Goal: Information Seeking & Learning: Learn about a topic

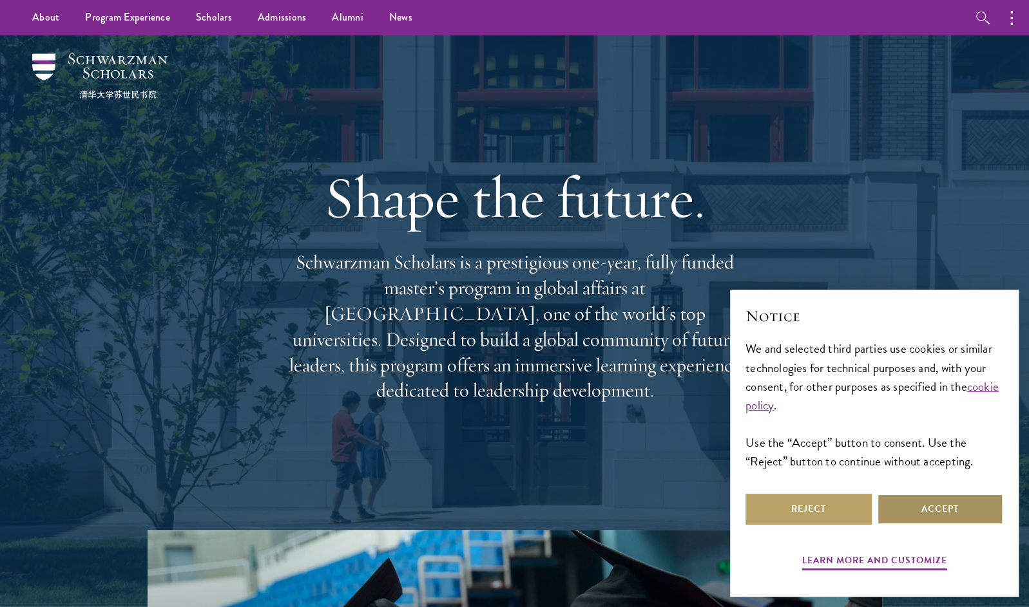
click at [925, 515] on button "Accept" at bounding box center [940, 509] width 126 height 31
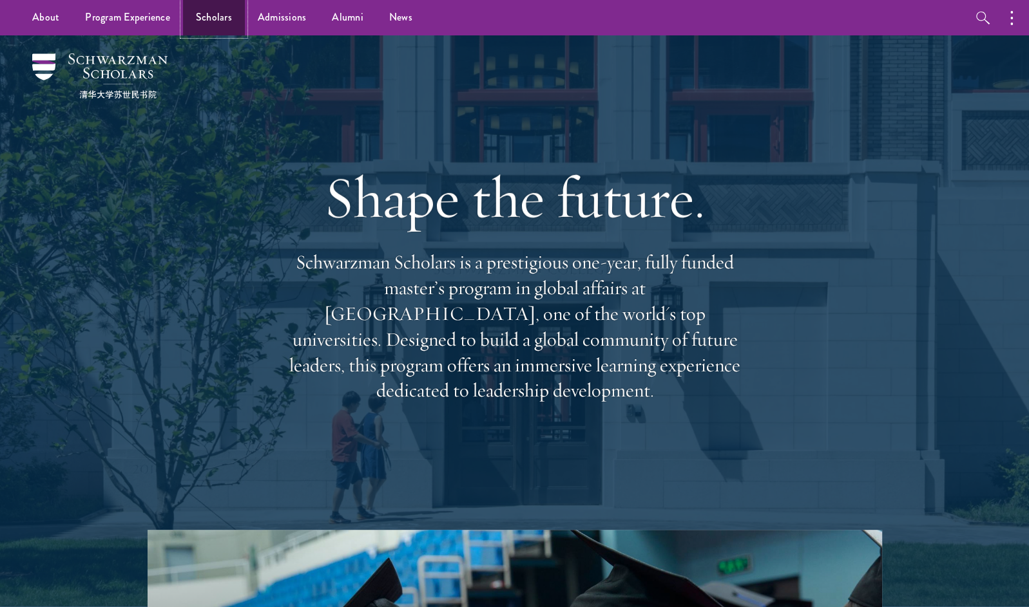
click at [198, 20] on link "Scholars" at bounding box center [214, 17] width 62 height 35
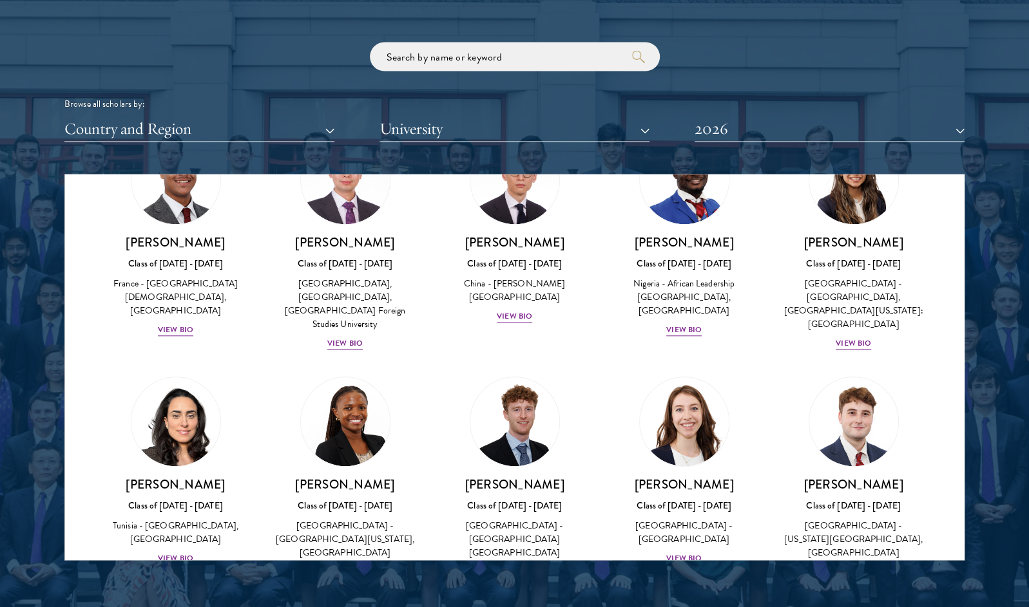
scroll to position [3802, 0]
click at [674, 552] on div "View Bio" at bounding box center [683, 558] width 35 height 12
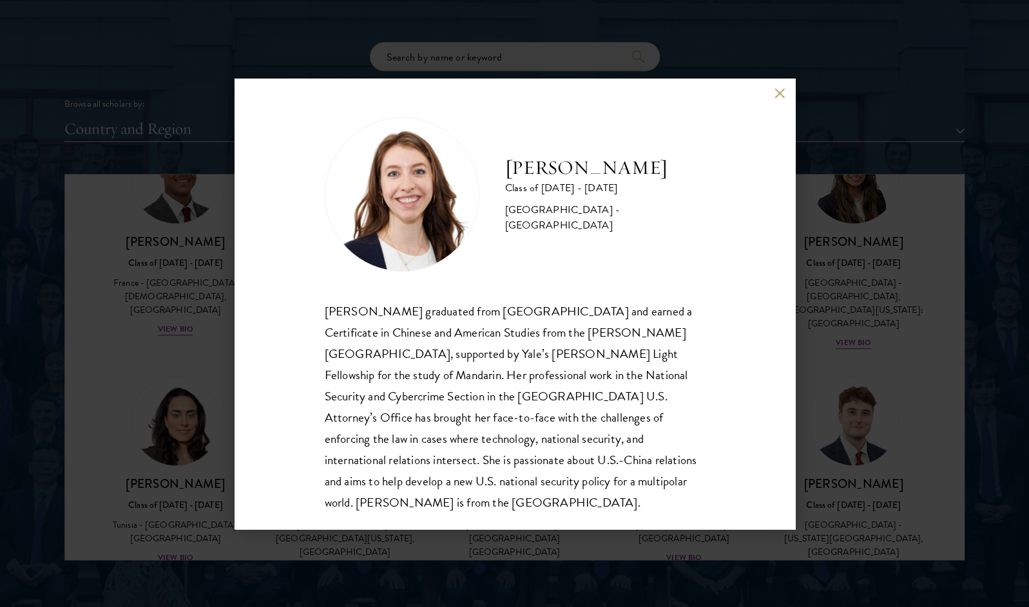
scroll to position [1, 0]
click at [967, 340] on div "[PERSON_NAME] Class of [DATE] - [DATE] [GEOGRAPHIC_DATA] - [GEOGRAPHIC_DATA] [P…" at bounding box center [514, 303] width 1029 height 607
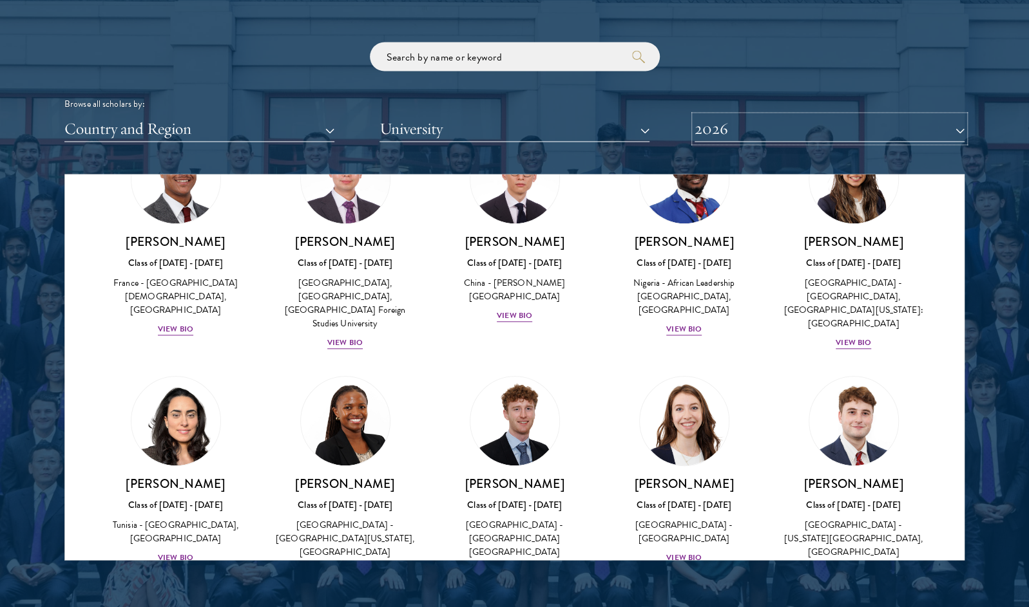
click at [776, 127] on button "2026" at bounding box center [829, 128] width 270 height 26
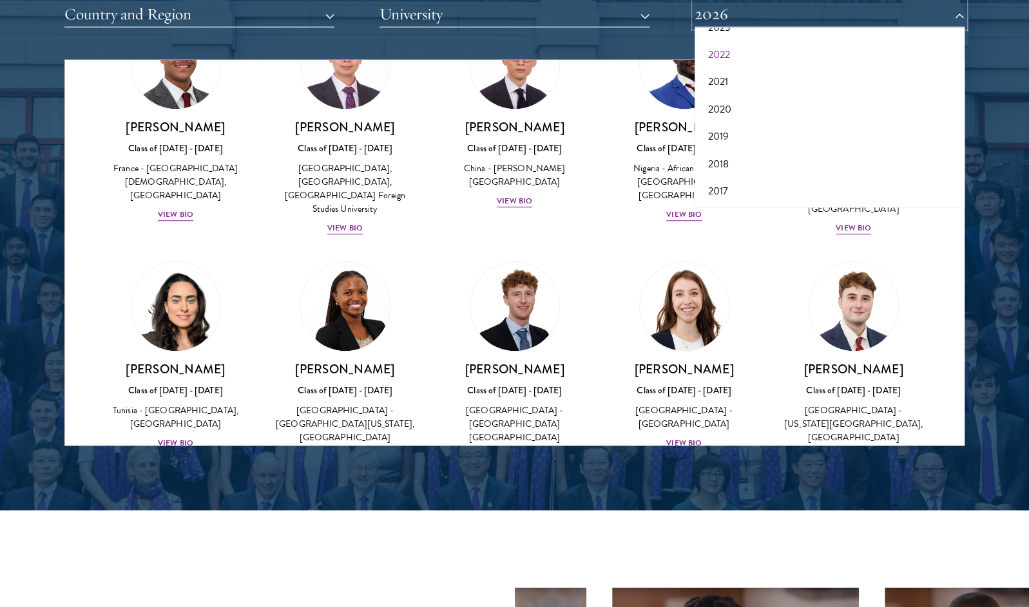
scroll to position [1655, 0]
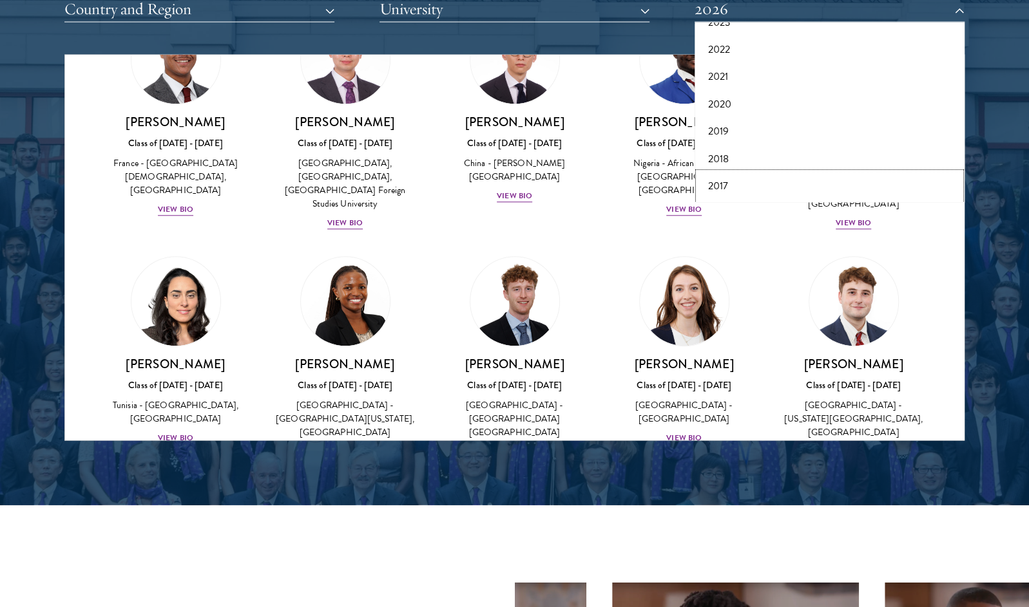
click at [740, 179] on button "2017" at bounding box center [829, 186] width 262 height 27
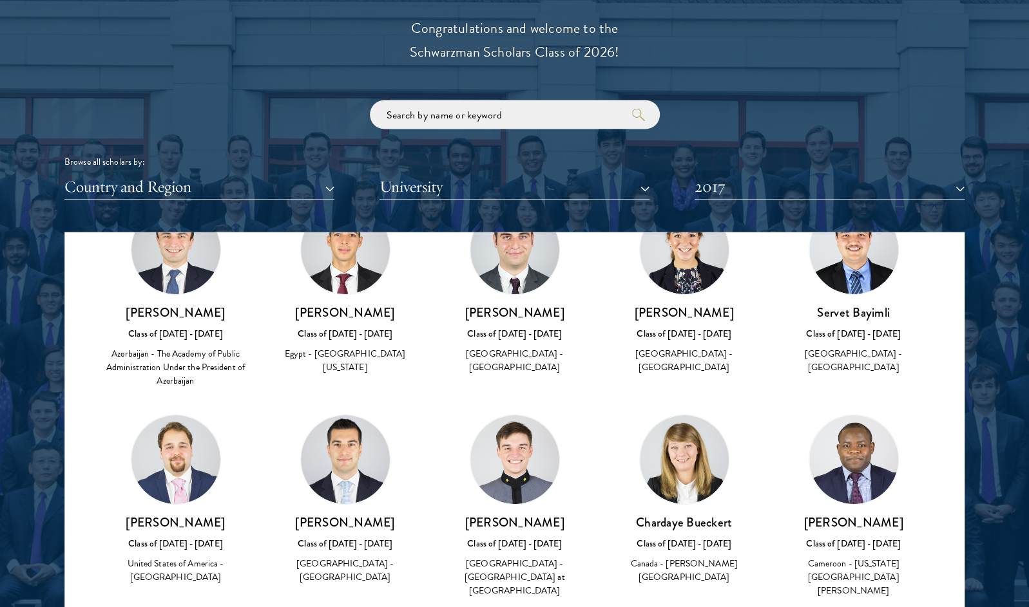
scroll to position [81, 0]
click at [774, 177] on button "2017" at bounding box center [829, 186] width 270 height 26
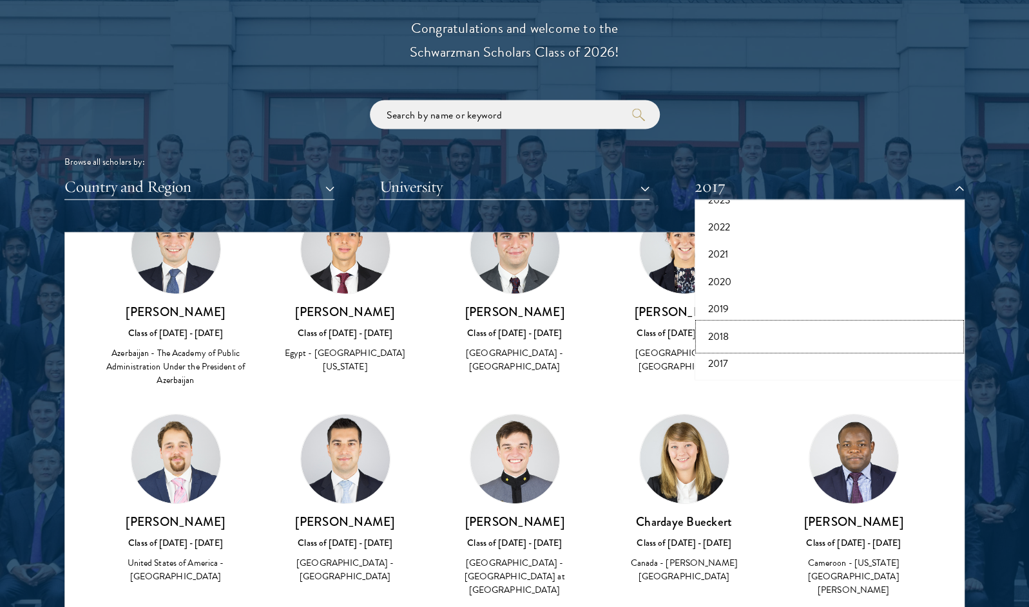
click at [755, 334] on button "2018" at bounding box center [829, 336] width 262 height 27
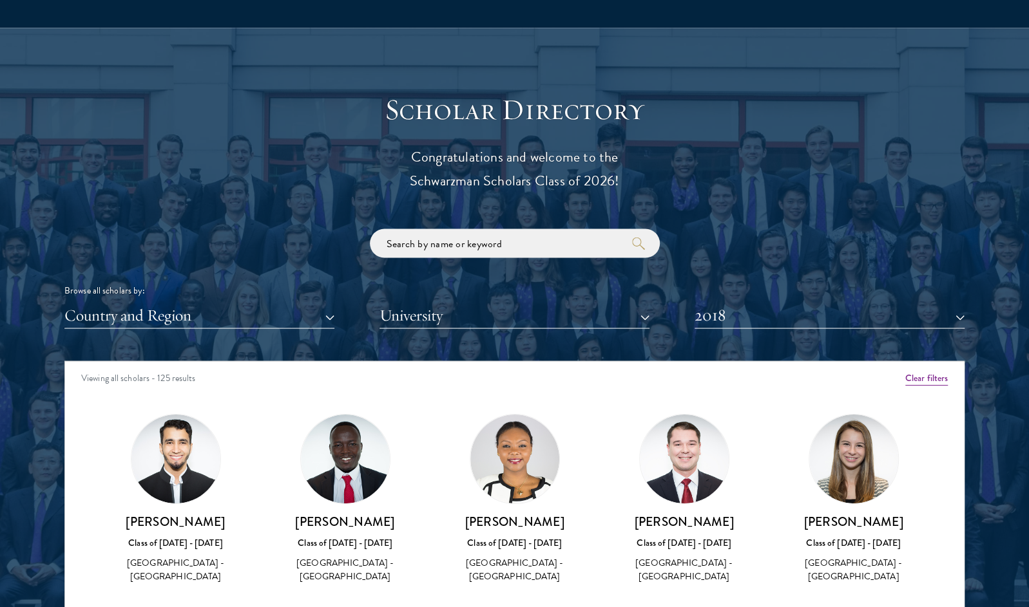
scroll to position [1350, 0]
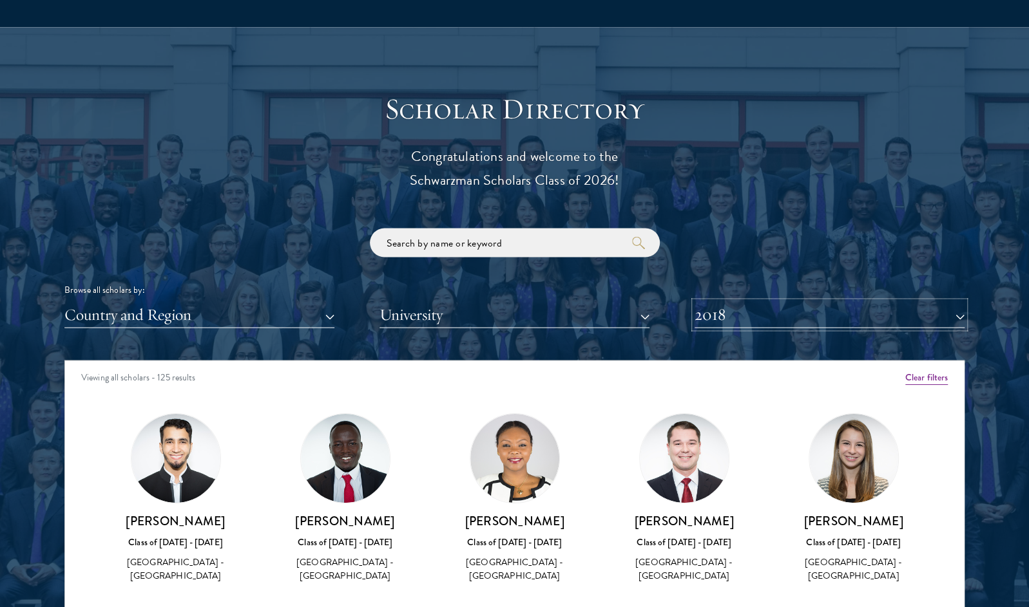
click at [763, 317] on button "2018" at bounding box center [829, 314] width 270 height 26
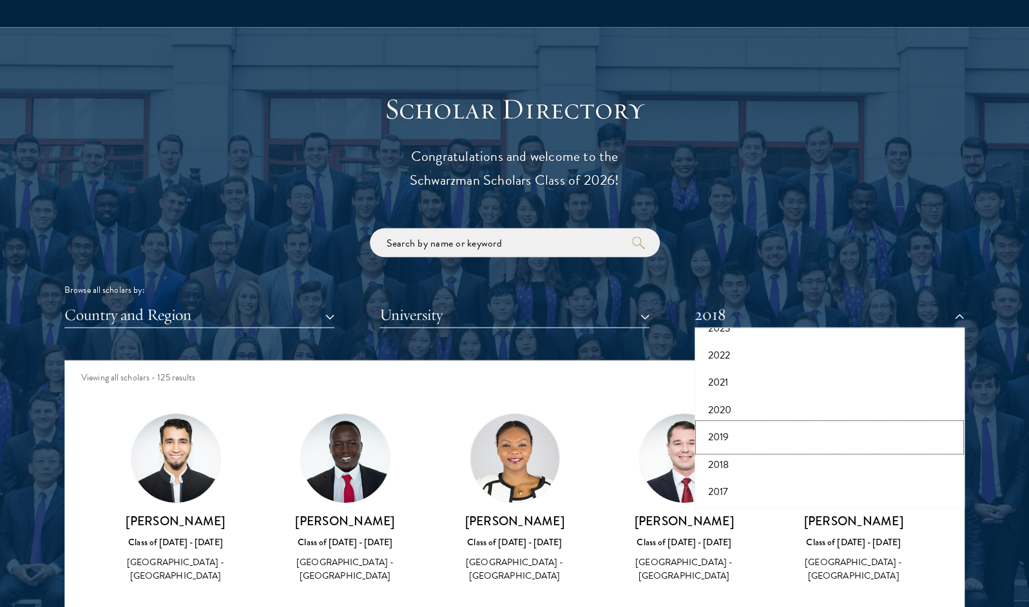
click at [733, 439] on button "2019" at bounding box center [829, 436] width 262 height 27
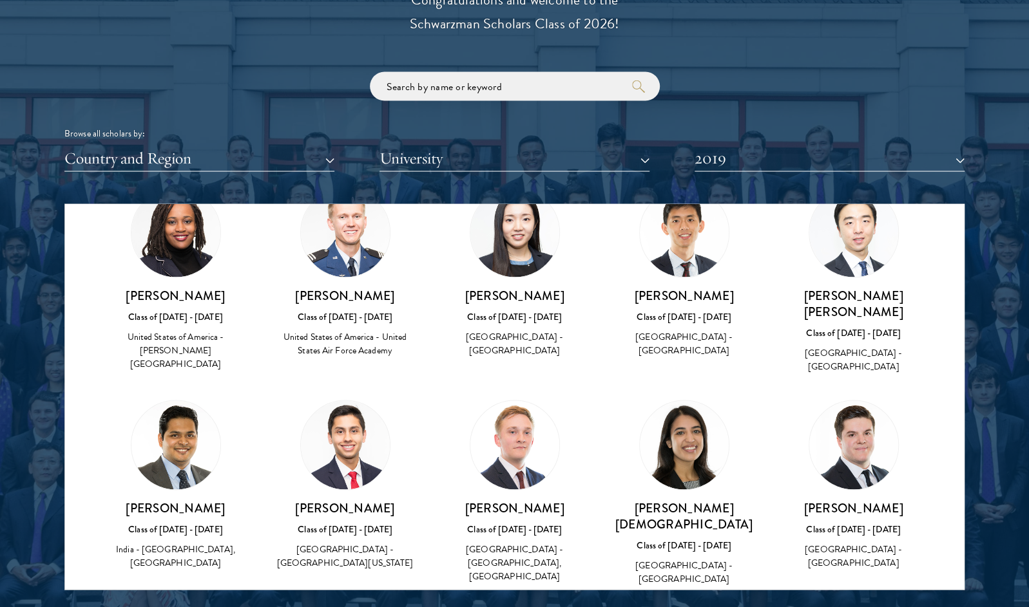
scroll to position [1528, 0]
click at [681, 400] on img at bounding box center [684, 444] width 89 height 89
click at [674, 558] on div "[GEOGRAPHIC_DATA] - [GEOGRAPHIC_DATA]" at bounding box center [684, 571] width 144 height 27
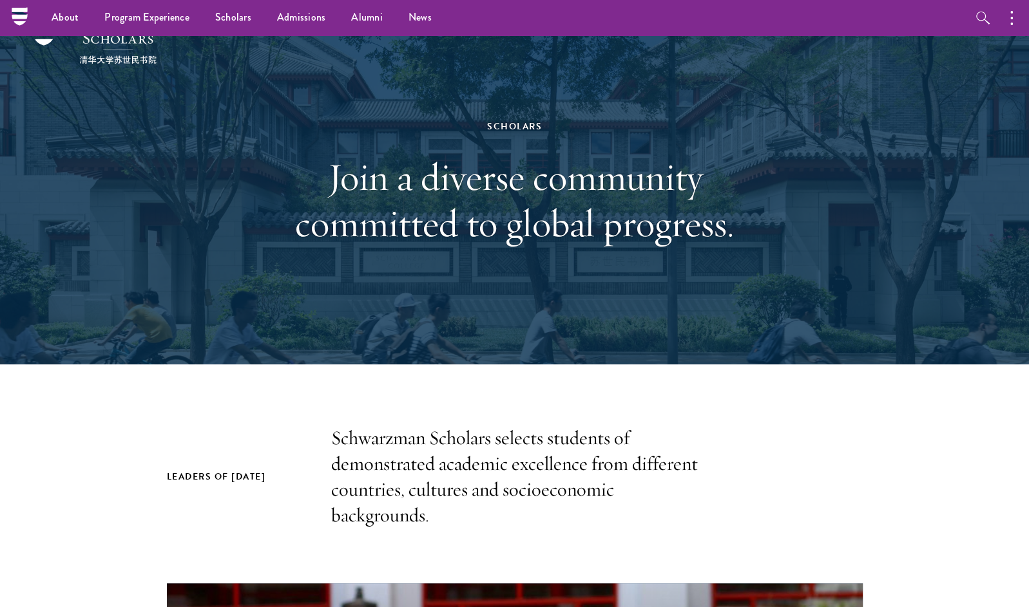
scroll to position [0, 0]
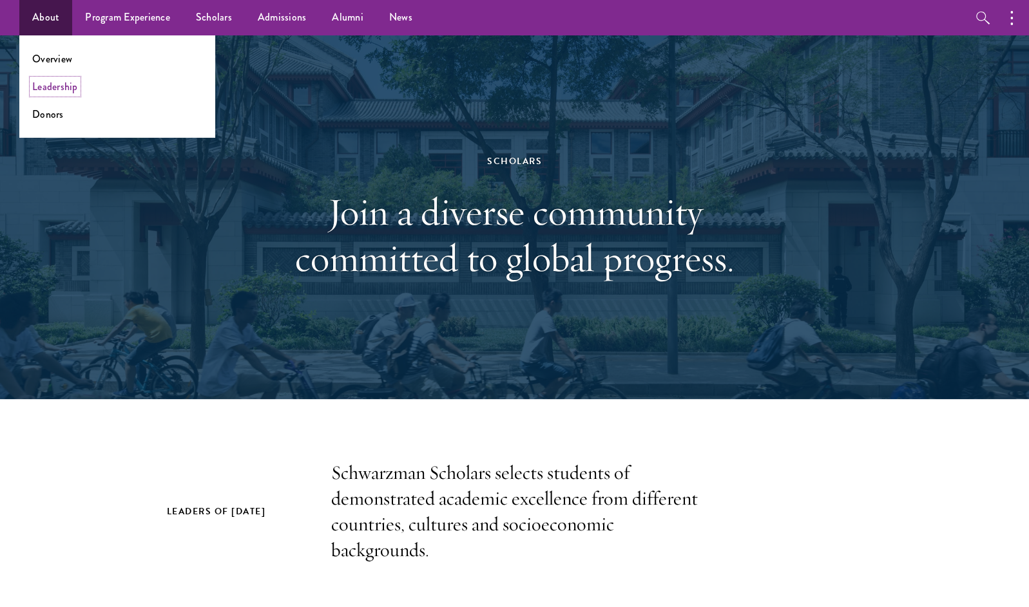
click at [47, 82] on link "Leadership" at bounding box center [55, 86] width 46 height 15
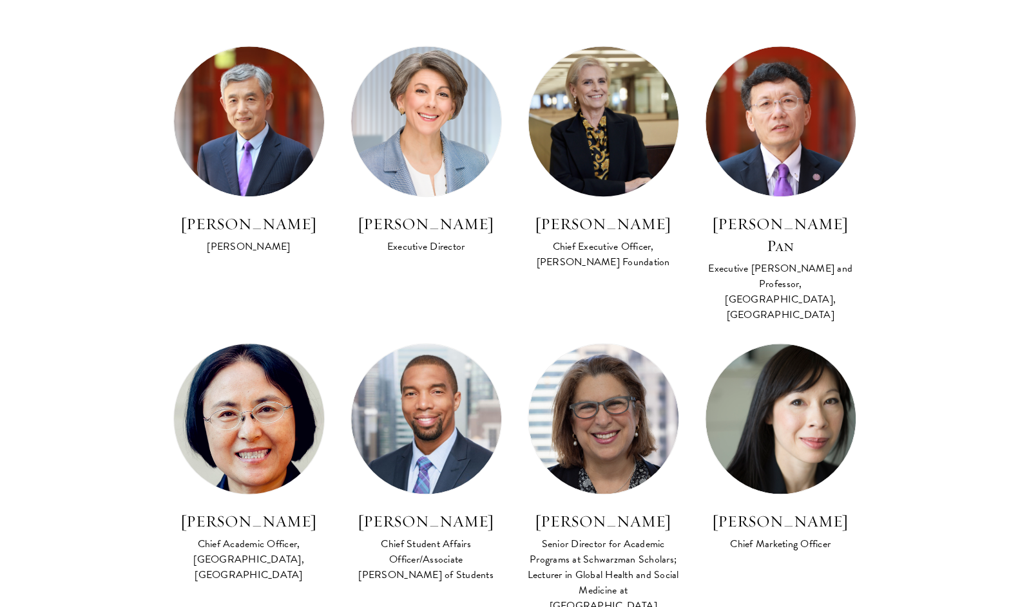
scroll to position [774, 0]
